Goal: Task Accomplishment & Management: Complete application form

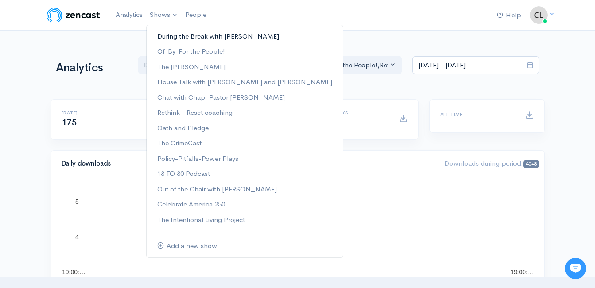
click at [170, 35] on link "During the Break with [PERSON_NAME]" at bounding box center [245, 37] width 196 height 16
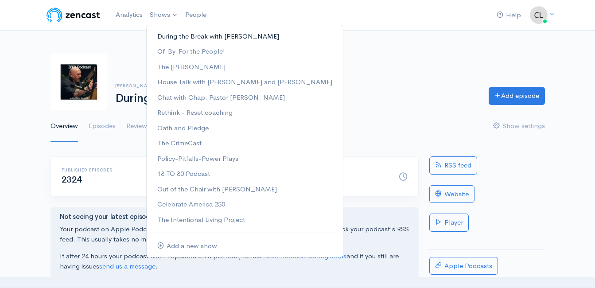
click at [161, 39] on link "During the Break with [PERSON_NAME]" at bounding box center [245, 37] width 196 height 16
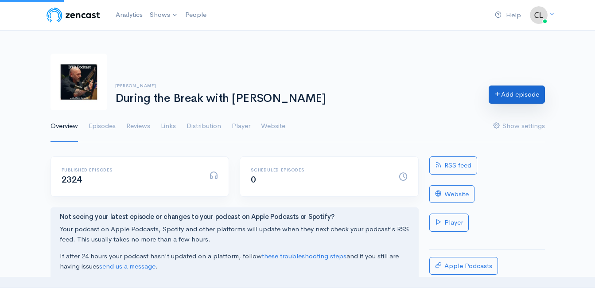
click at [508, 99] on link "Add episode" at bounding box center [517, 95] width 56 height 18
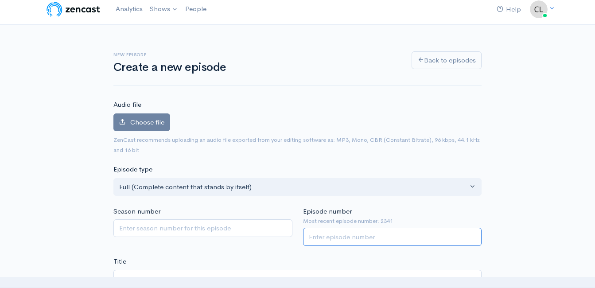
click at [345, 237] on input "Episode number" at bounding box center [392, 237] width 179 height 18
type input "2342"
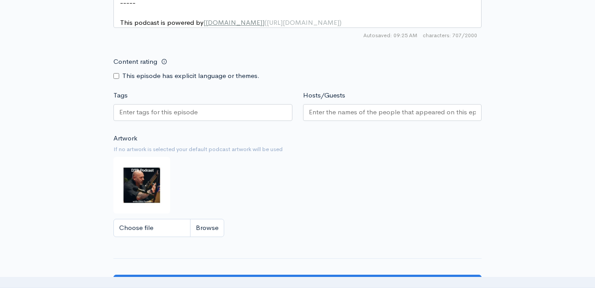
scroll to position [759, 0]
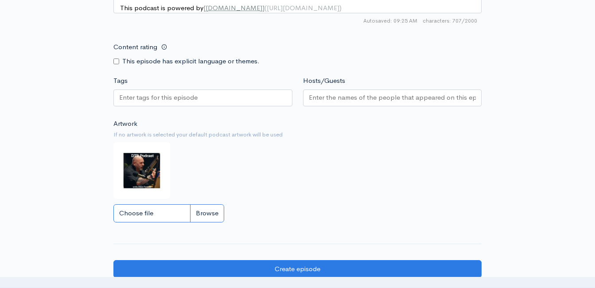
click at [202, 222] on input "Choose file" at bounding box center [168, 213] width 111 height 18
type input "C:\fakepath\[PERSON_NAME]-net-worth-495381.jpg"
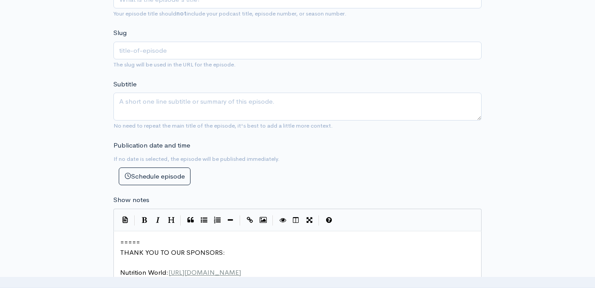
scroll to position [183, 0]
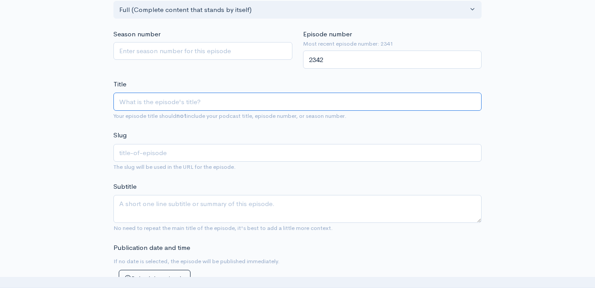
click at [189, 101] on input "Title" at bounding box center [297, 102] width 368 height 18
type input "s"
type input "sK"
type input "sk"
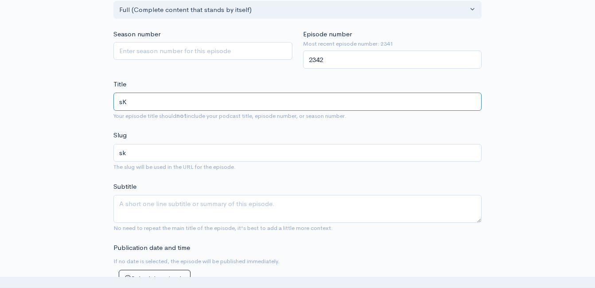
type input "s"
type input "K"
type input "k"
type input "Ki"
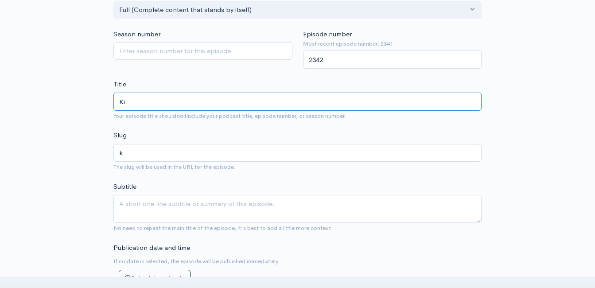
type input "ki"
type input "[PERSON_NAME]"
type input "Ki"
type input "ki"
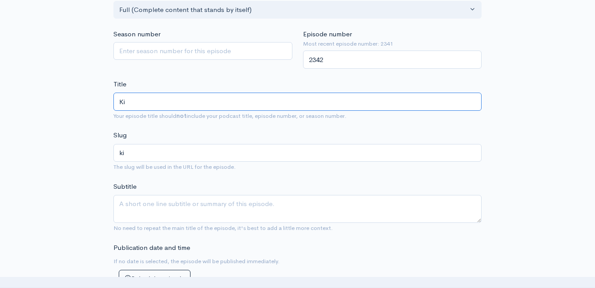
type input "K"
type input "k"
type input "K"
type input "k"
type input "Ki"
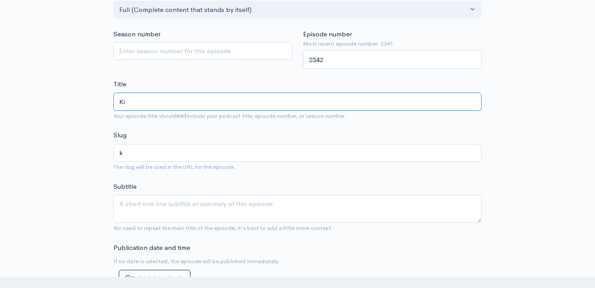
type input "ki"
type input "[PERSON_NAME]"
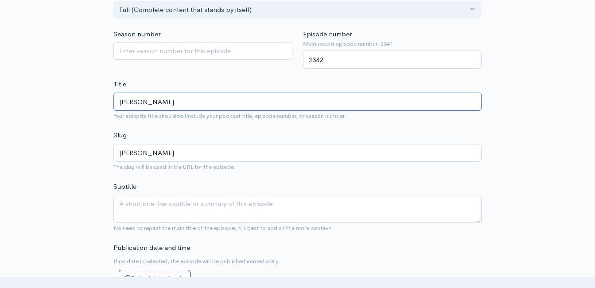
type input "Kimme"
type input "kimme"
type input "Kimmel"
type input "kimmel"
type input "Kimmel a"
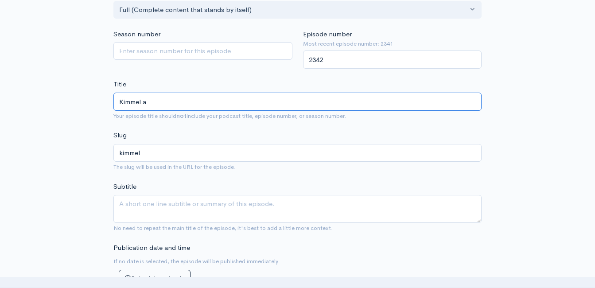
type input "kimmel-a"
type input "Kimmel and"
type input "kimmel-and"
type input "Kimmel and C"
type input "kimmel-and-c"
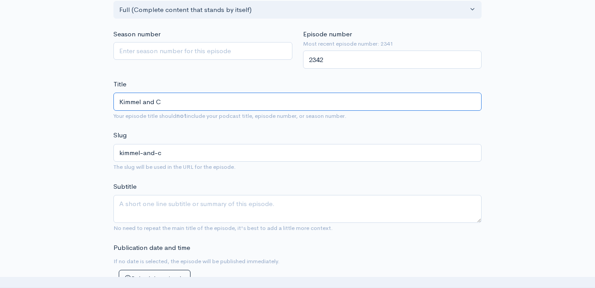
type input "Kimmel and Co"
type input "kimmel-and-co"
type input "Kimmel and Col"
type input "kimmel-and-col"
type input "Kimmel and Colb"
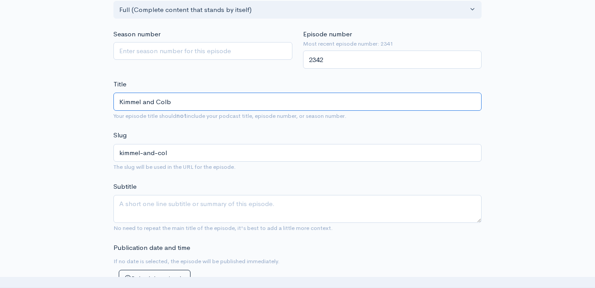
type input "kimmel-and-colb"
type input "Kimmel and [PERSON_NAME]"
type input "kimmel-and-colbe"
type input "Kimmel and [PERSON_NAME]"
type input "kimmel-and-colber"
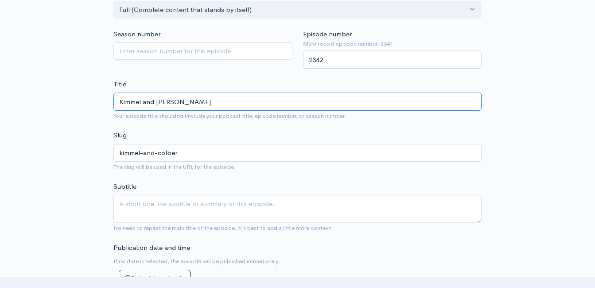
type input "[PERSON_NAME] and [PERSON_NAME]"
type input "kimmel-and[PERSON_NAME]"
type input "[PERSON_NAME] and [PERSON_NAME] a"
type input "kimmel-and-colbert-a"
type input "[PERSON_NAME] and [PERSON_NAME] ar"
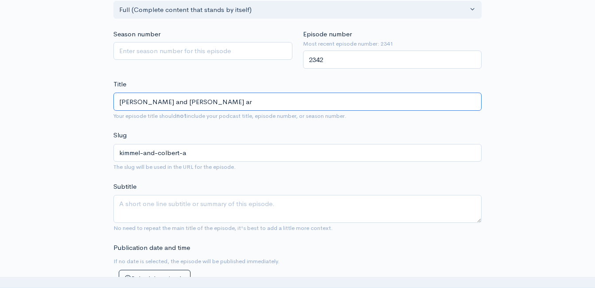
type input "kimmel-and-colbert-ar"
type input "[PERSON_NAME] and [PERSON_NAME] are"
type input "kimmel-and-colbert-are"
type input "[PERSON_NAME] and [PERSON_NAME] ar"
type input "kimmel-and-colbert-ar"
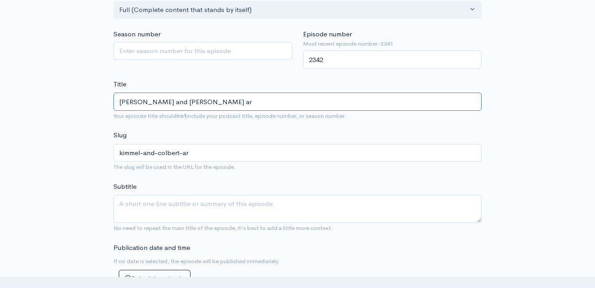
type input "[PERSON_NAME] and [PERSON_NAME] a"
type input "kimmel-and-colbert-a"
type input "[PERSON_NAME] and [PERSON_NAME]"
type input "kimmel-and[PERSON_NAME]"
type input "[PERSON_NAME] and [PERSON_NAME] a"
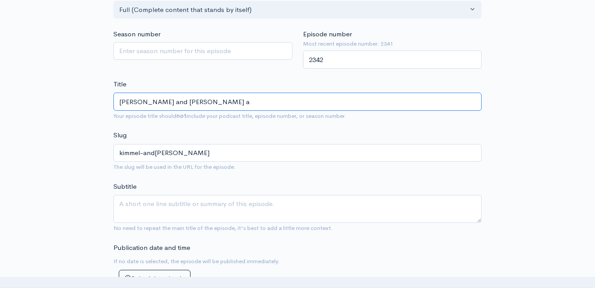
type input "kimmel-and-colbert-a"
type input "[PERSON_NAME] and [PERSON_NAME] ar"
type input "kimmel-and-colbert-ar"
type input "[PERSON_NAME] and [PERSON_NAME] are"
type input "kimmel-and-colbert-are"
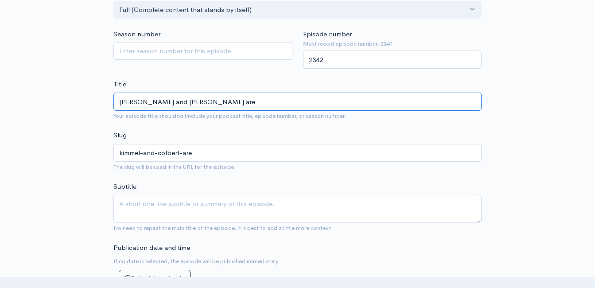
type input "[PERSON_NAME] and [PERSON_NAME] ar"
type input "kimmel-and-colbert-ar"
type input "[PERSON_NAME] and [PERSON_NAME] a"
type input "kimmel-and-colbert-a"
type input "[PERSON_NAME] and [PERSON_NAME]"
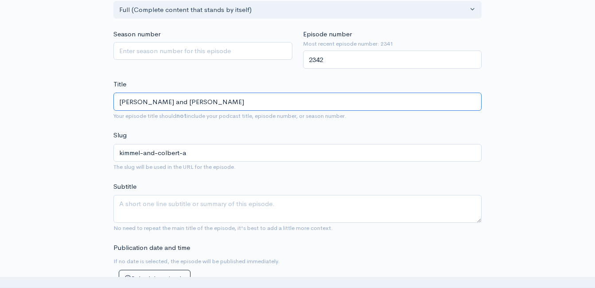
type input "kimmel-and[PERSON_NAME]"
type input "[PERSON_NAME] and [PERSON_NAME]"
type input "kimmel-and-colbert-a"
type input "[PERSON_NAME] and [PERSON_NAME]"
type input "kimmel-and-colbert-ar"
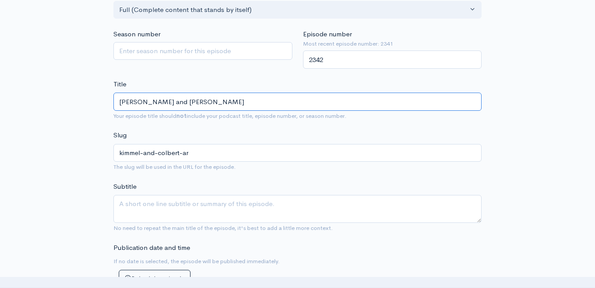
type input "[PERSON_NAME] and [PERSON_NAME] Are"
type input "kimmel-and-colbert-are"
type input "[PERSON_NAME] and [PERSON_NAME] Are O"
type input "kimmel-and-colbert-are-o"
type input "[PERSON_NAME] and [PERSON_NAME] Are OU"
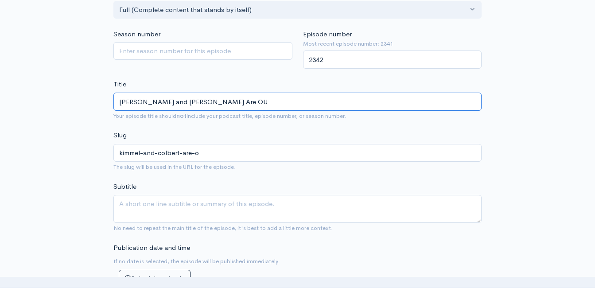
type input "kimmel-and-colbert-are-ou"
type input "[PERSON_NAME] and [PERSON_NAME] Are O"
type input "kimmel-and-colbert-are-o"
type input "[PERSON_NAME] and [PERSON_NAME] Are Oo"
type input "kimmel-and-colbert-are-oo"
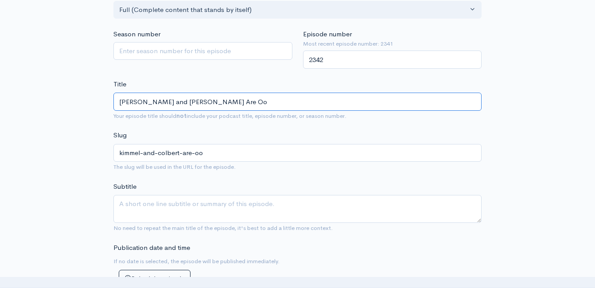
type input "[PERSON_NAME] and [PERSON_NAME] Are Oou"
type input "kimmel-and-colbert-are-oou"
type input "[PERSON_NAME] and [PERSON_NAME] Are Oout"
type input "kimmel-and-colbert-are-oout"
type input "[PERSON_NAME] and [PERSON_NAME] Are Oou"
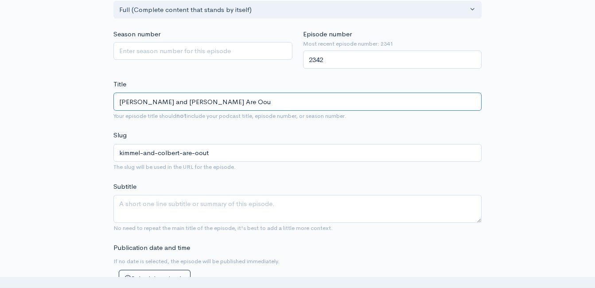
type input "kimmel-and-colbert-are-oou"
type input "[PERSON_NAME] and [PERSON_NAME] Are Oo"
type input "kimmel-and-colbert-are-oo"
type input "[PERSON_NAME] and [PERSON_NAME] Are O"
type input "kimmel-and-colbert-are-o"
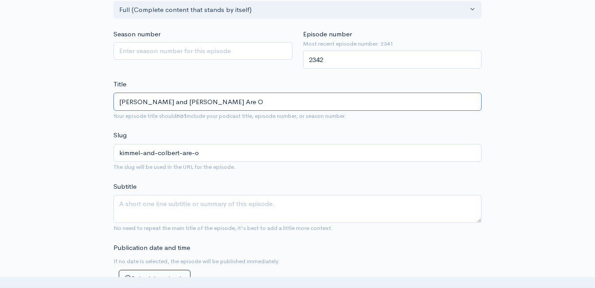
type input "[PERSON_NAME] and [PERSON_NAME] Are Ou"
type input "kimmel-and-colbert-are-ou"
type input "[PERSON_NAME] and [PERSON_NAME] Are Out"
type input "kimmel-and-colbert-are-out"
type input "[PERSON_NAME] and [PERSON_NAME] Are Out W"
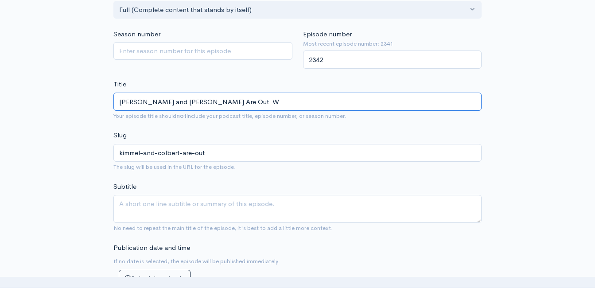
type input "kimmel-and-colbert-are-out-w"
type input "[PERSON_NAME] and [PERSON_NAME] Are Out"
type input "kimmel-and-colbert-are-out"
type input "[PERSON_NAME] and [PERSON_NAME] Are Out - W"
type input "kimmel-and-colbert-are-out-w"
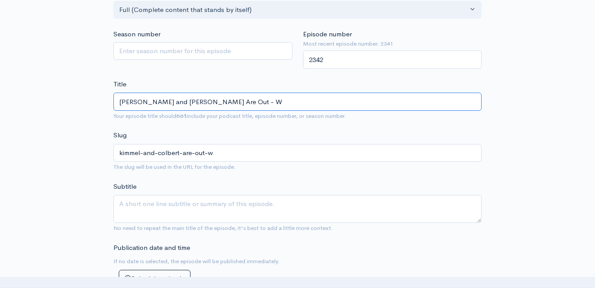
type input "[PERSON_NAME] and [PERSON_NAME] Are Out - Wh"
type input "kimmel-and-colbert-are-out-wh"
type input "[PERSON_NAME] and [PERSON_NAME] Are Out - Why"
type input "[PERSON_NAME]-and-[PERSON_NAME]-are-out-why"
type input "[PERSON_NAME] and [PERSON_NAME] Are Out - Why?"
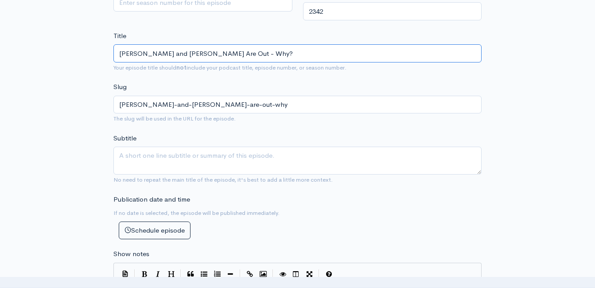
scroll to position [227, 0]
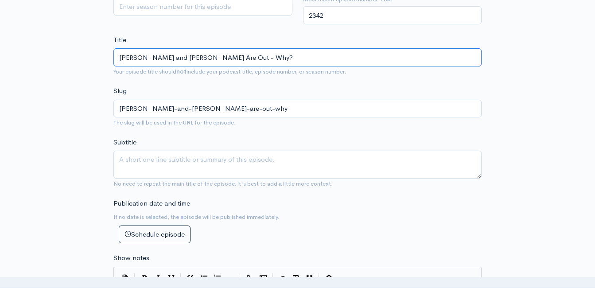
click at [212, 52] on input "[PERSON_NAME] and [PERSON_NAME] Are Out - Why?" at bounding box center [297, 57] width 368 height 18
click at [213, 52] on input "[PERSON_NAME] and [PERSON_NAME] Are Out - Why?" at bounding box center [297, 57] width 368 height 18
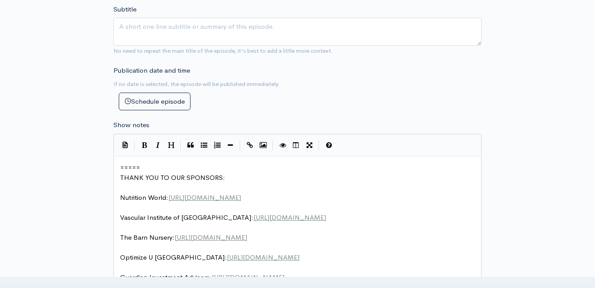
scroll to position [3, 0]
click at [119, 167] on pre "=====" at bounding box center [300, 168] width 365 height 10
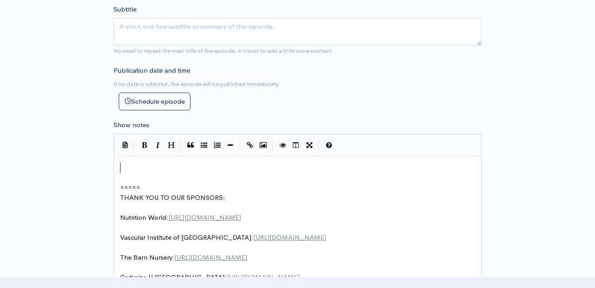
click at [124, 164] on pre "​" at bounding box center [300, 168] width 365 height 10
paste textarea "P"
type textarea "​Politics?"
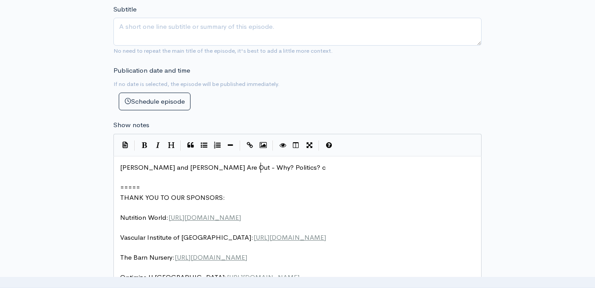
type textarea "cu"
type textarea "Culture? The market? or.......EY"
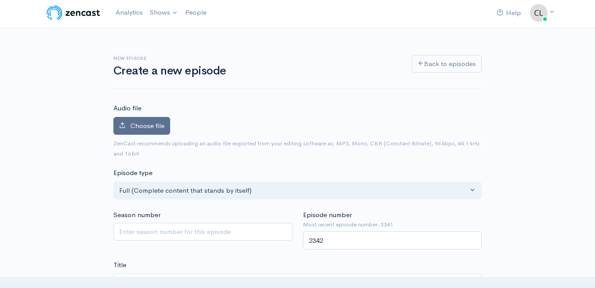
scroll to position [0, 0]
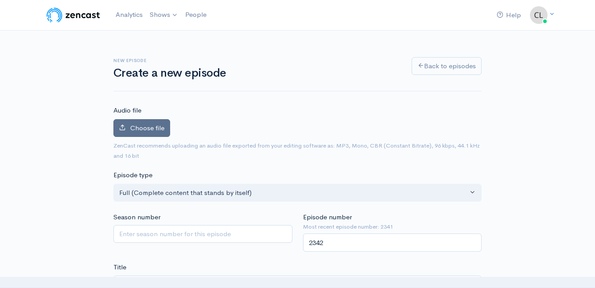
type textarea "YES!"
click at [152, 126] on span "Choose file" at bounding box center [147, 128] width 34 height 8
click at [0, 0] on input "Choose file" at bounding box center [0, 0] width 0 height 0
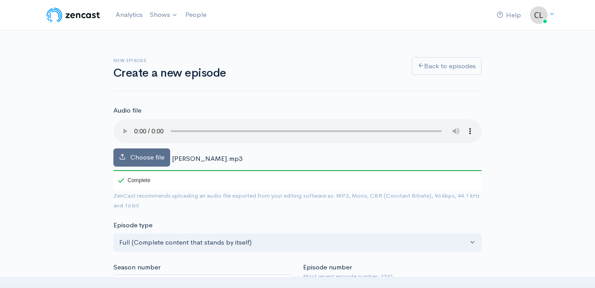
click at [138, 157] on span "Choose file" at bounding box center [147, 157] width 34 height 8
click at [0, 0] on input "Choose file" at bounding box center [0, 0] width 0 height 0
click at [138, 156] on span "Choose file" at bounding box center [147, 157] width 34 height 8
click at [0, 0] on input "Choose file" at bounding box center [0, 0] width 0 height 0
click at [153, 156] on span "Choose file" at bounding box center [147, 157] width 34 height 8
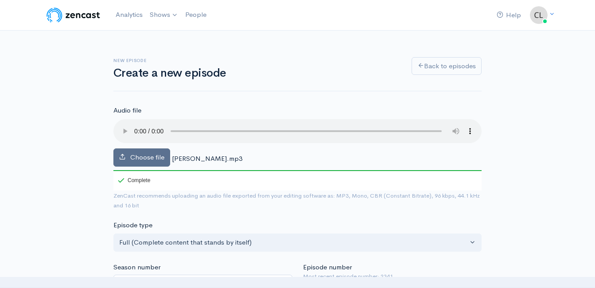
click at [0, 0] on input "Choose file" at bounding box center [0, 0] width 0 height 0
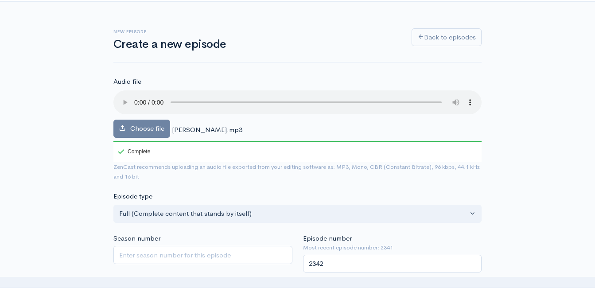
scroll to position [44, 0]
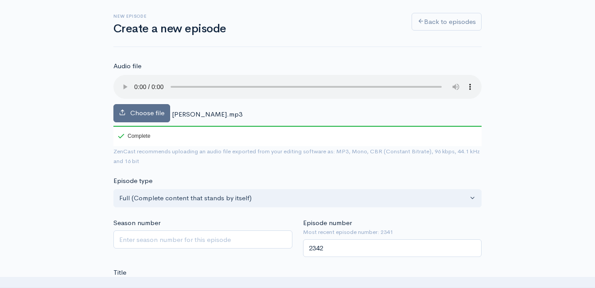
click at [152, 108] on label "Choose file" at bounding box center [141, 113] width 57 height 18
click at [0, 0] on input "Choose file" at bounding box center [0, 0] width 0 height 0
click at [145, 112] on span "Choose file" at bounding box center [147, 113] width 34 height 8
click at [0, 0] on input "Choose file" at bounding box center [0, 0] width 0 height 0
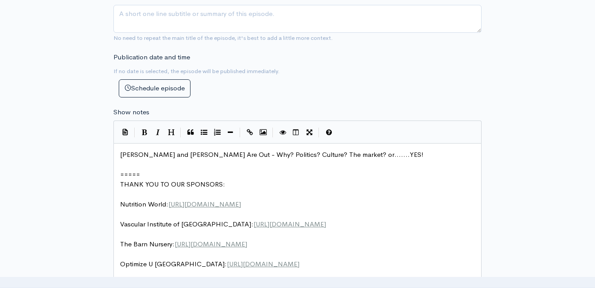
scroll to position [443, 0]
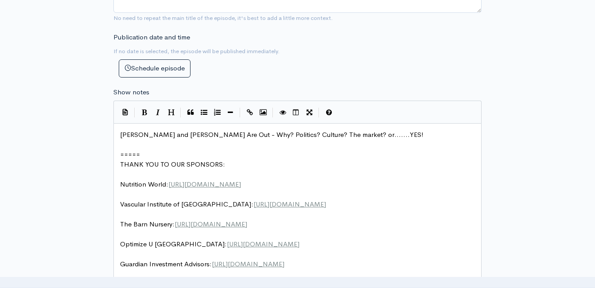
click at [362, 135] on pre "[PERSON_NAME] and [PERSON_NAME] Are Out - Why? Politics? Culture? The market? o…" at bounding box center [300, 135] width 365 height 10
type textarea ";l"
type textarea "Are we"
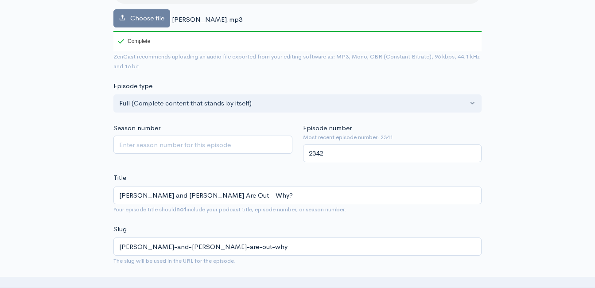
scroll to position [0, 0]
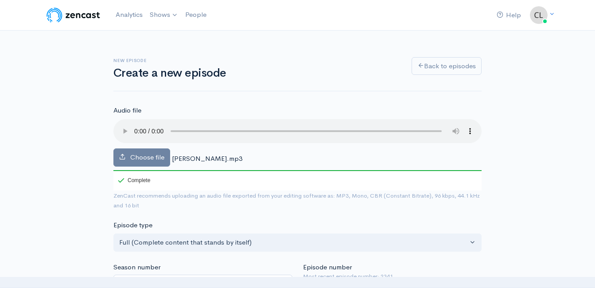
type textarea "you/we willing to have an honest conversation???"
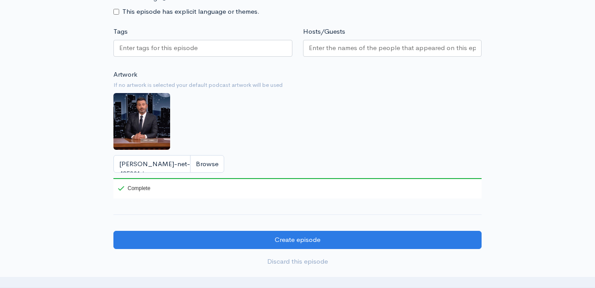
scroll to position [930, 0]
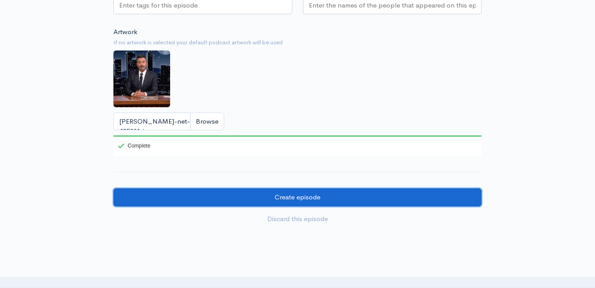
click at [248, 195] on input "Create episode" at bounding box center [297, 197] width 368 height 18
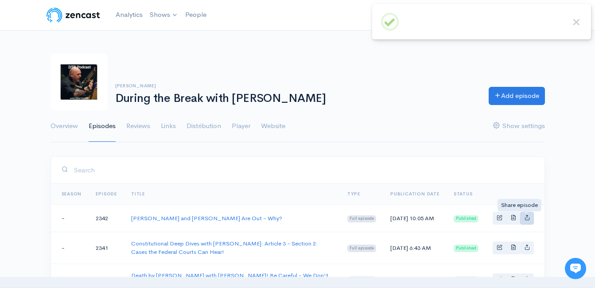
click at [527, 218] on icon "Basic example" at bounding box center [527, 217] width 6 height 6
type input "https://during-the-break.zencast.website/episodes/kimmel-and-colbert-are-out-why"
type input "https://media.zencast.fm/during-the-break/13ecfb91-b85c-4909-a8b6-6156ca48c038.…"
type input "<iframe src='https://share.zencast.fm/embed/episode/13ecfb91-b85c-4909-a8b6-615…"
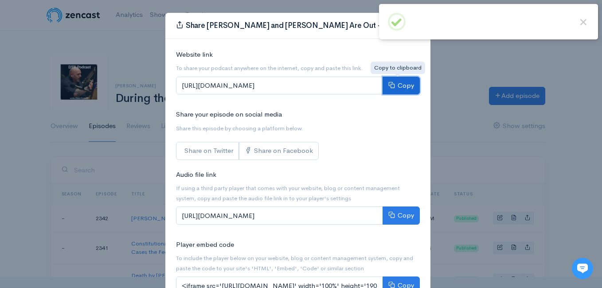
click at [394, 82] on button "Copy" at bounding box center [400, 86] width 37 height 18
